Goal: Contribute content

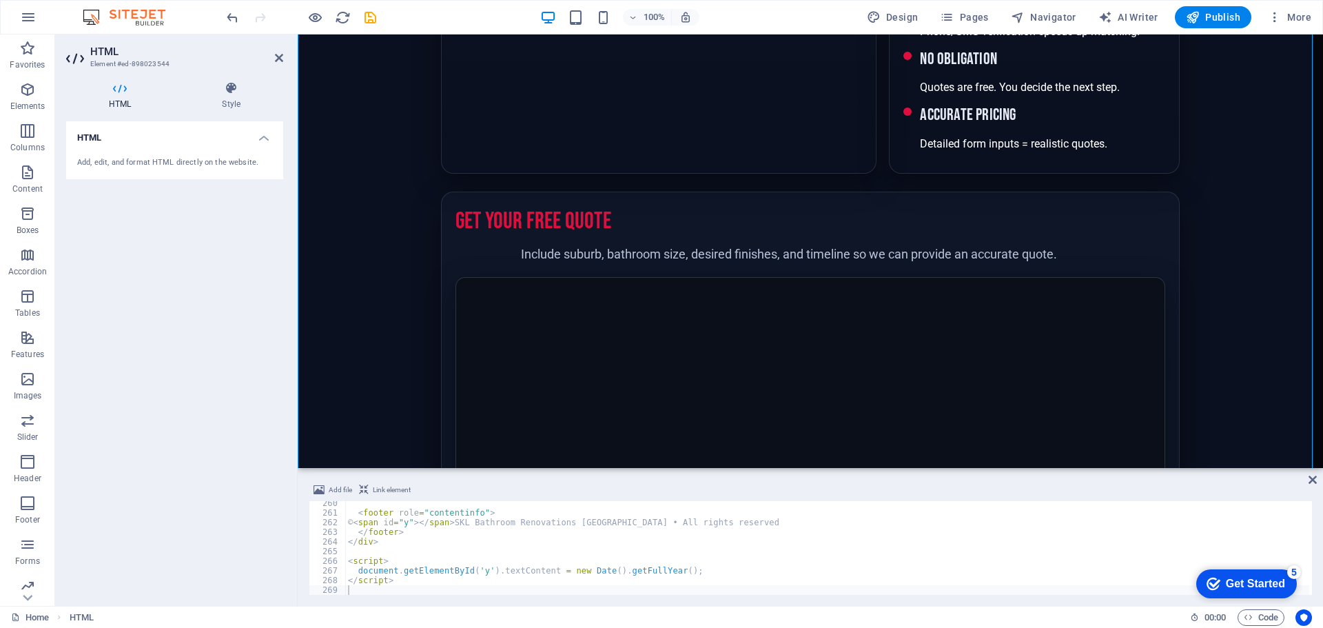
scroll to position [2501, 0]
click at [446, 524] on div "< footer role = "contentinfo" > © < span id = "y" > </ span > SKL Bathroom Reno…" at bounding box center [827, 554] width 964 height 113
type textarea "</script>"
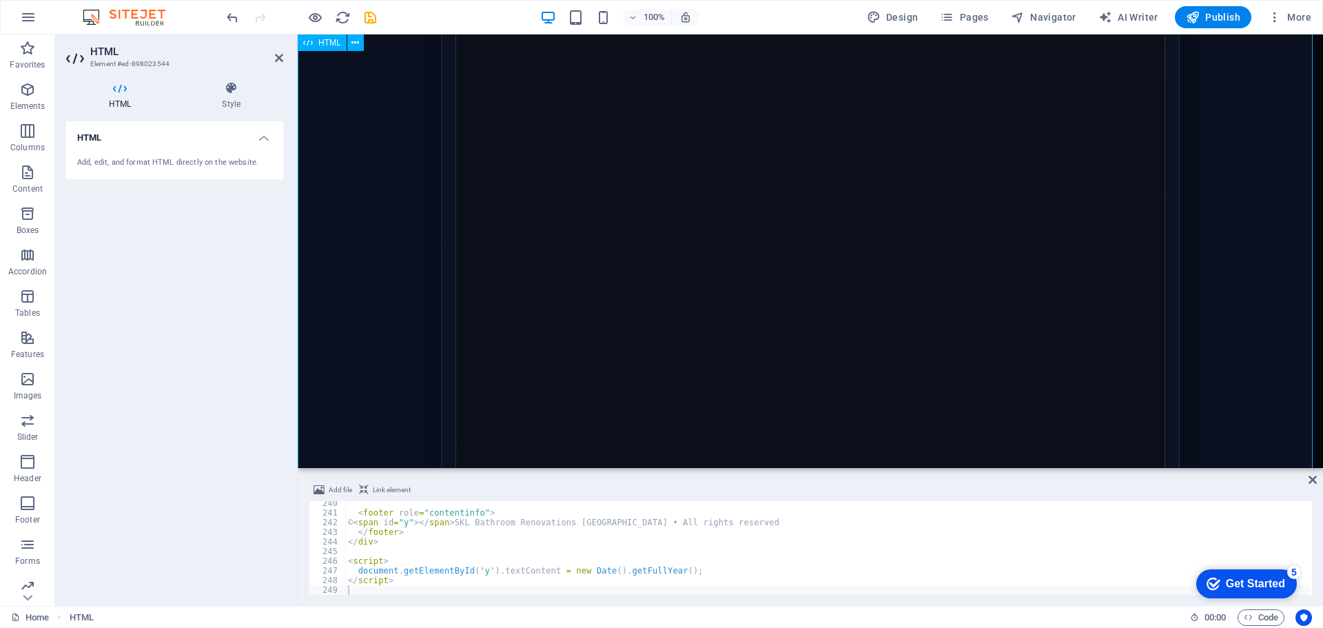
scroll to position [896, 0]
click at [412, 567] on div "< footer role = "contentinfo" > © < span id = "y" > </ span > SKL Bathroom Reno…" at bounding box center [827, 554] width 964 height 113
click at [363, 568] on div "< footer role = "contentinfo" > © < span id = "y" > </ span > SKL Bathroom Reno…" at bounding box center [827, 554] width 964 height 113
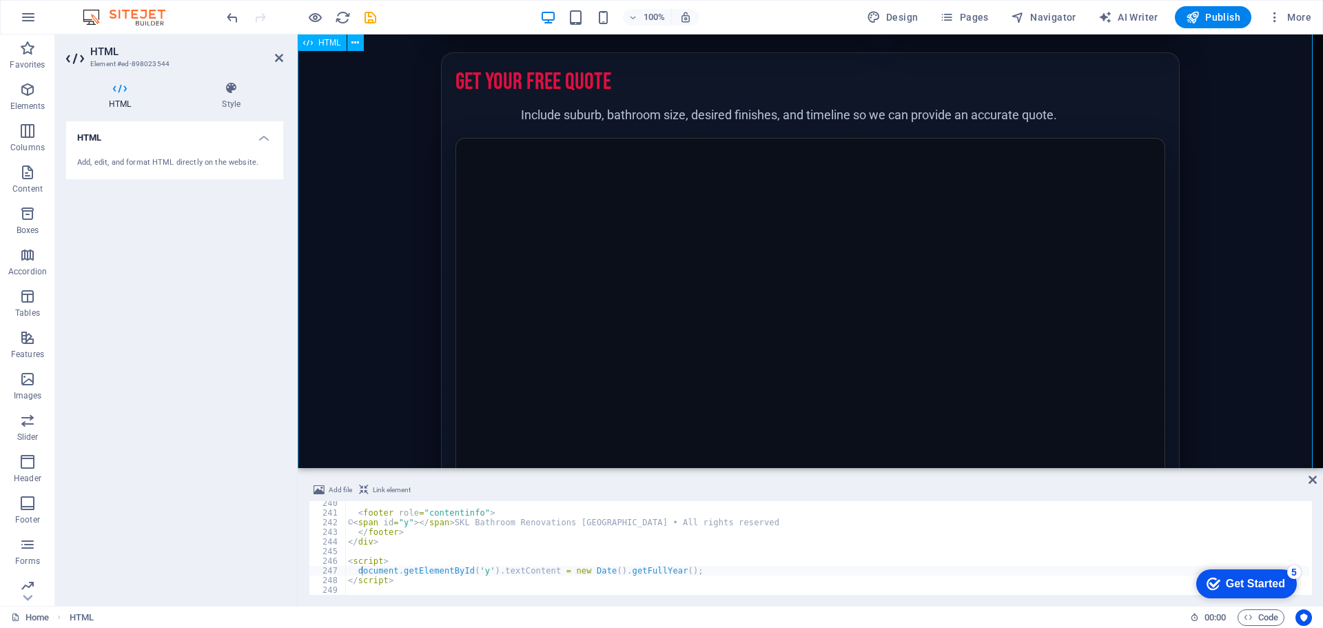
scroll to position [689, 0]
click at [423, 524] on div "< footer role = "contentinfo" > © < span id = "y" > </ span > SKL Bathroom Reno…" at bounding box center [827, 554] width 964 height 113
type textarea "</script>"
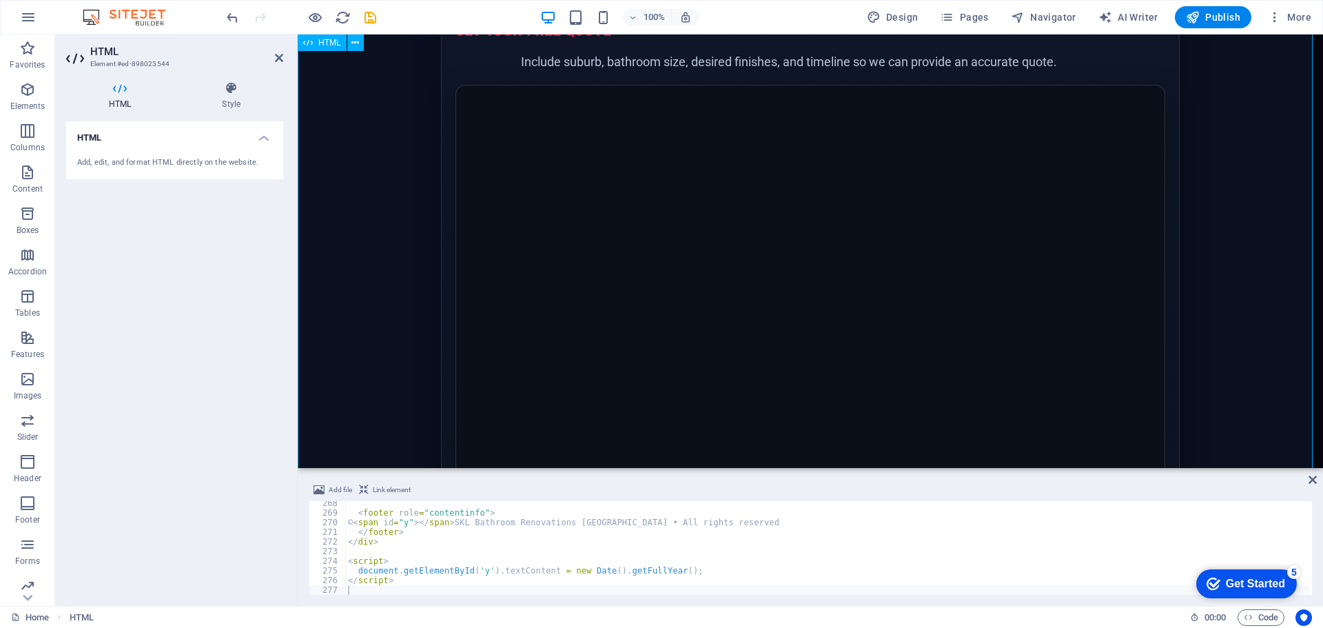
scroll to position [758, 0]
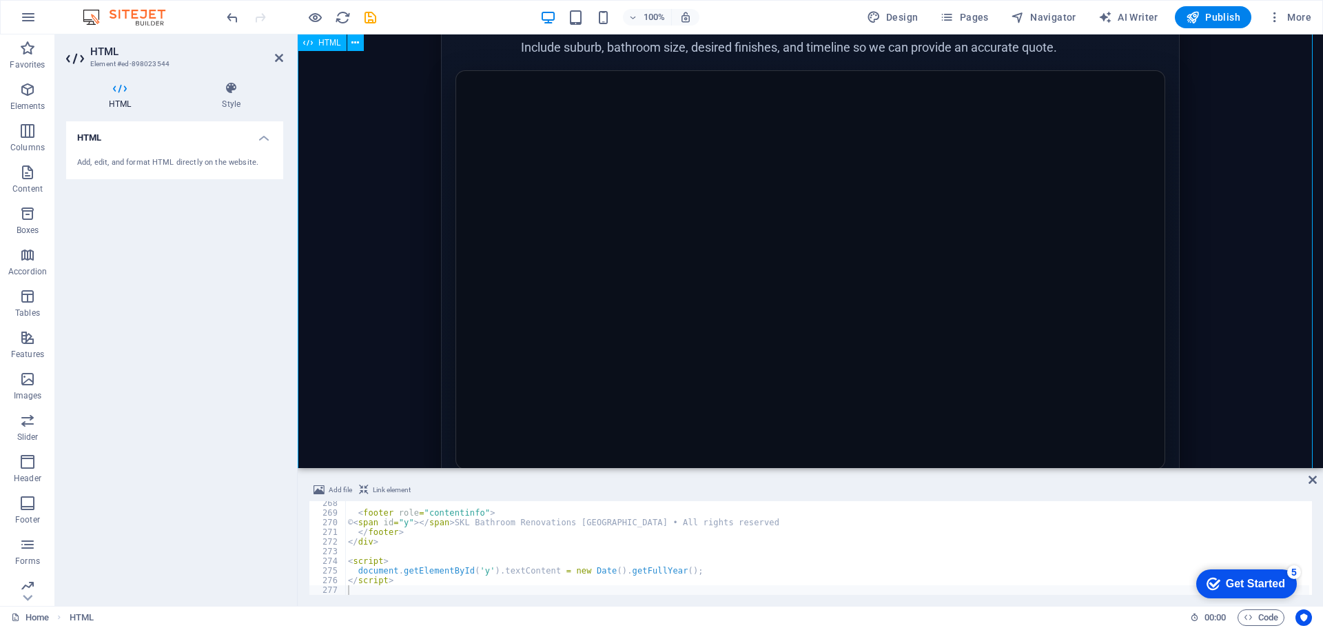
drag, startPoint x: 1151, startPoint y: 278, endPoint x: 1150, endPoint y: 358, distance: 80.6
click at [1150, 358] on div "[GEOGRAPHIC_DATA] • Exclusive, Phone/SMS-Verified Free Bathroom Renovation Quot…" at bounding box center [810, 253] width 1025 height 1952
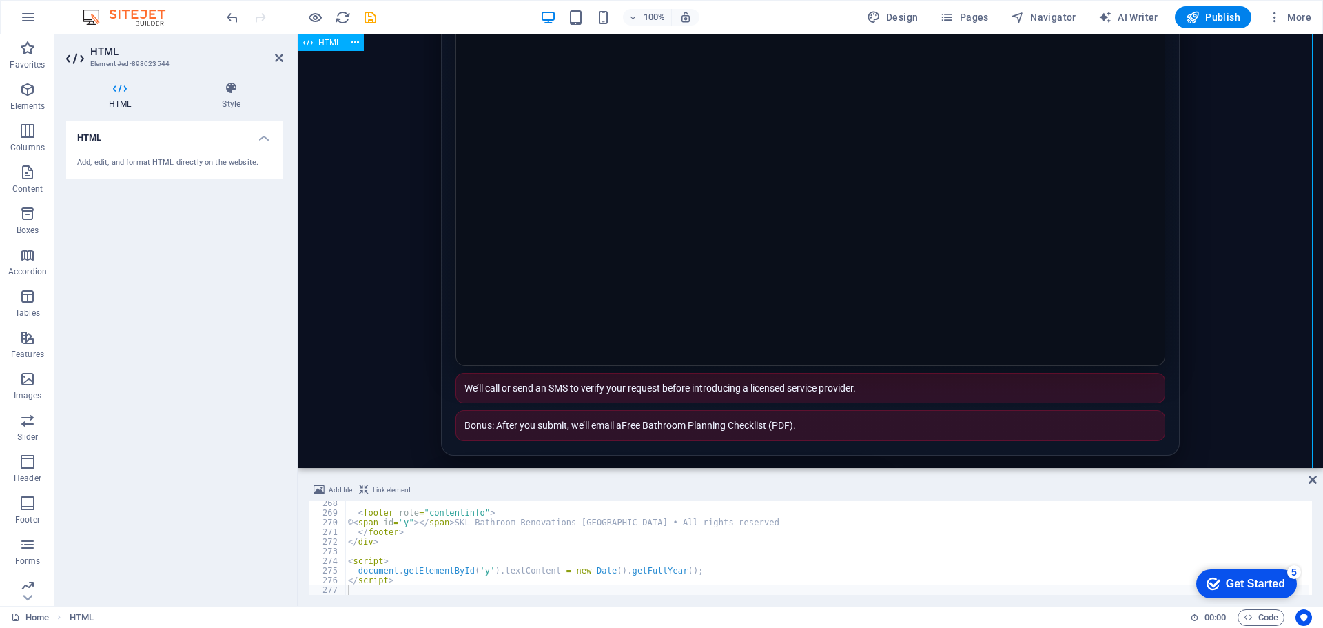
drag, startPoint x: 1154, startPoint y: 355, endPoint x: 1157, endPoint y: 424, distance: 68.9
click at [1157, 426] on div "[GEOGRAPHIC_DATA] • Exclusive, Phone/SMS-Verified Free Bathroom Renovation Quot…" at bounding box center [810, 149] width 1025 height 1952
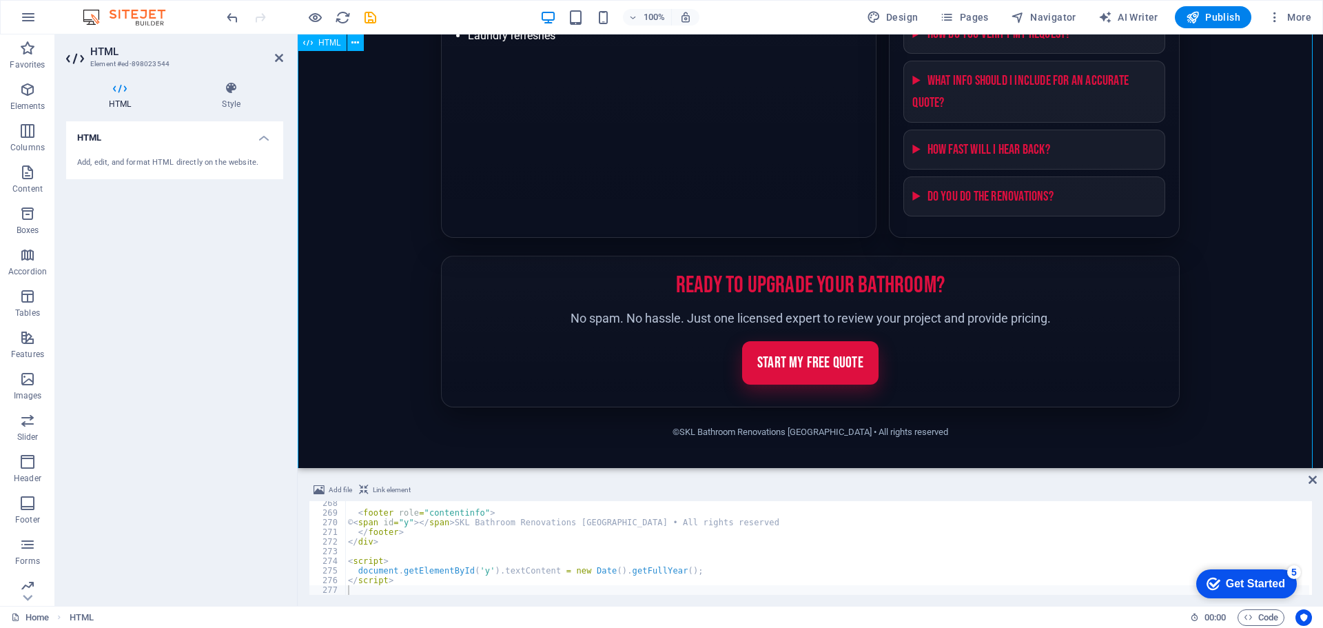
scroll to position [1501, 0]
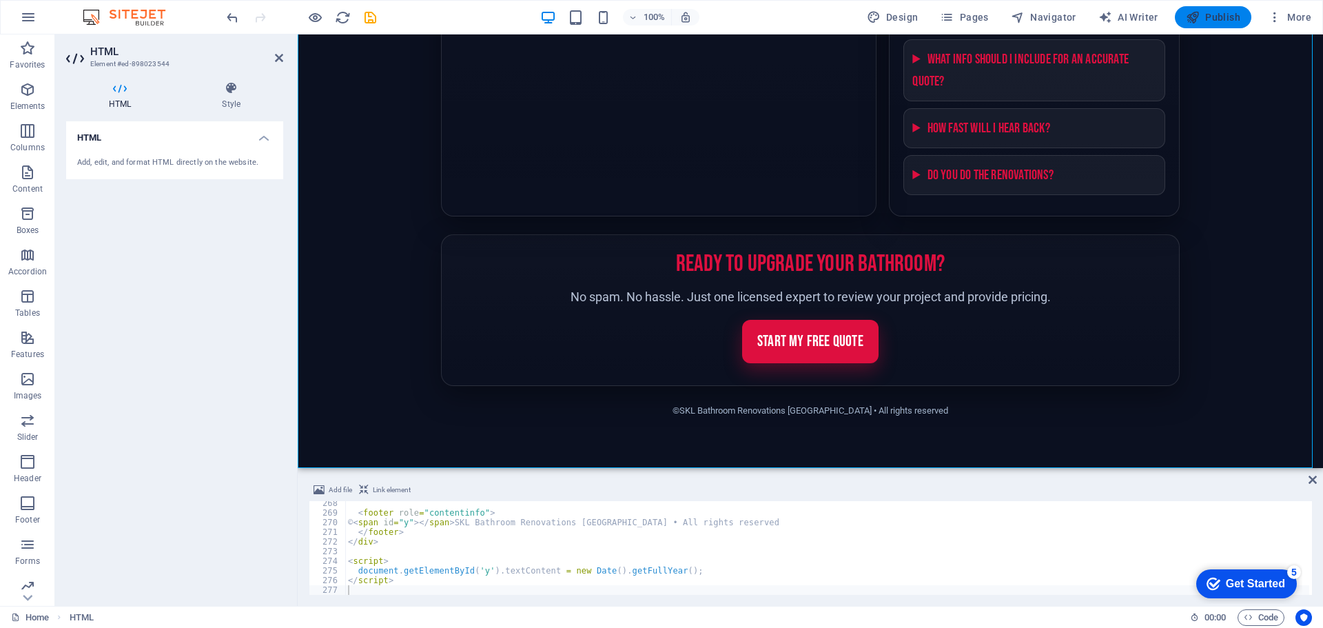
click at [1213, 12] on span "Publish" at bounding box center [1213, 17] width 54 height 14
